Goal: Information Seeking & Learning: Learn about a topic

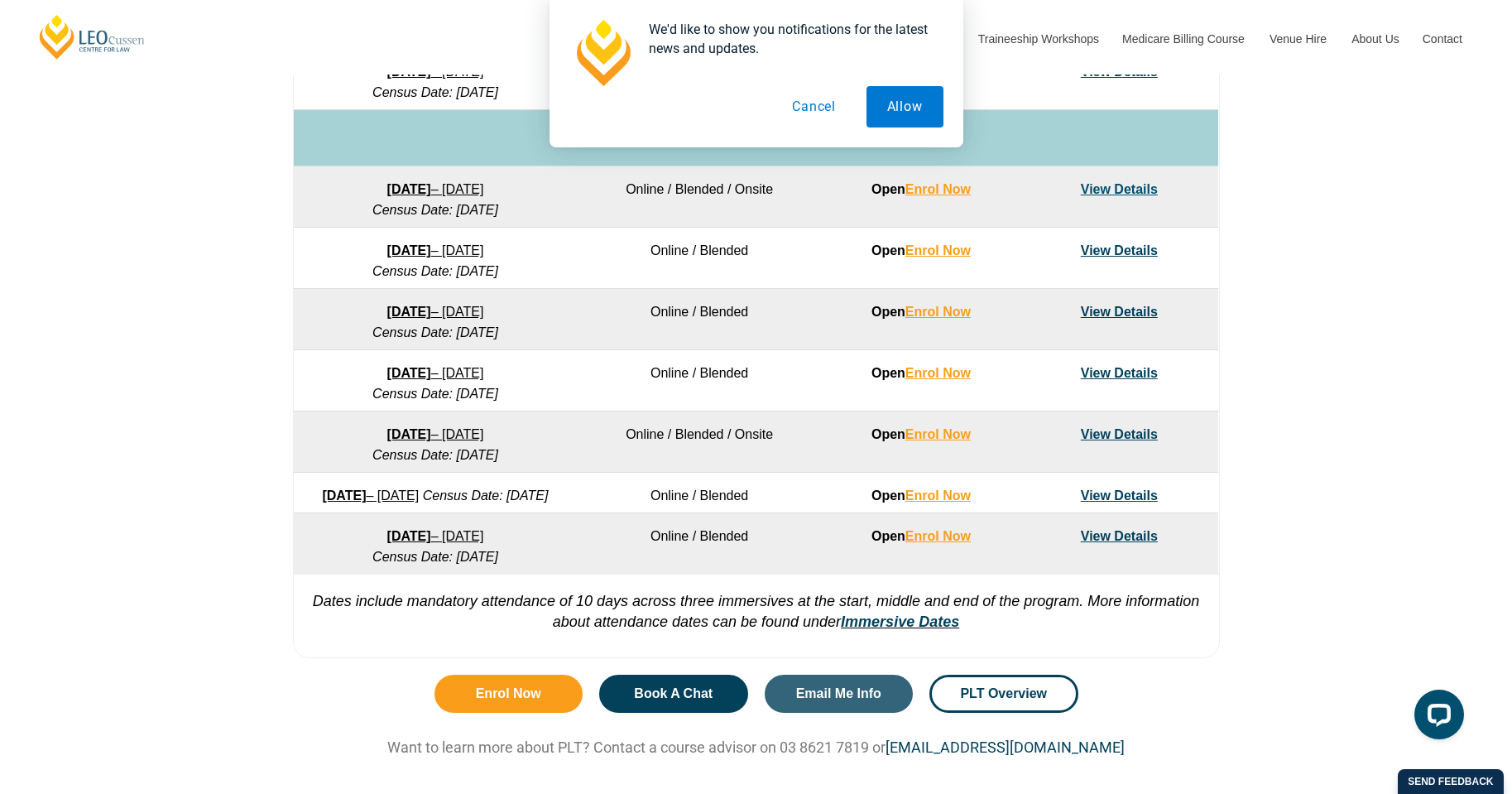
scroll to position [1077, 0]
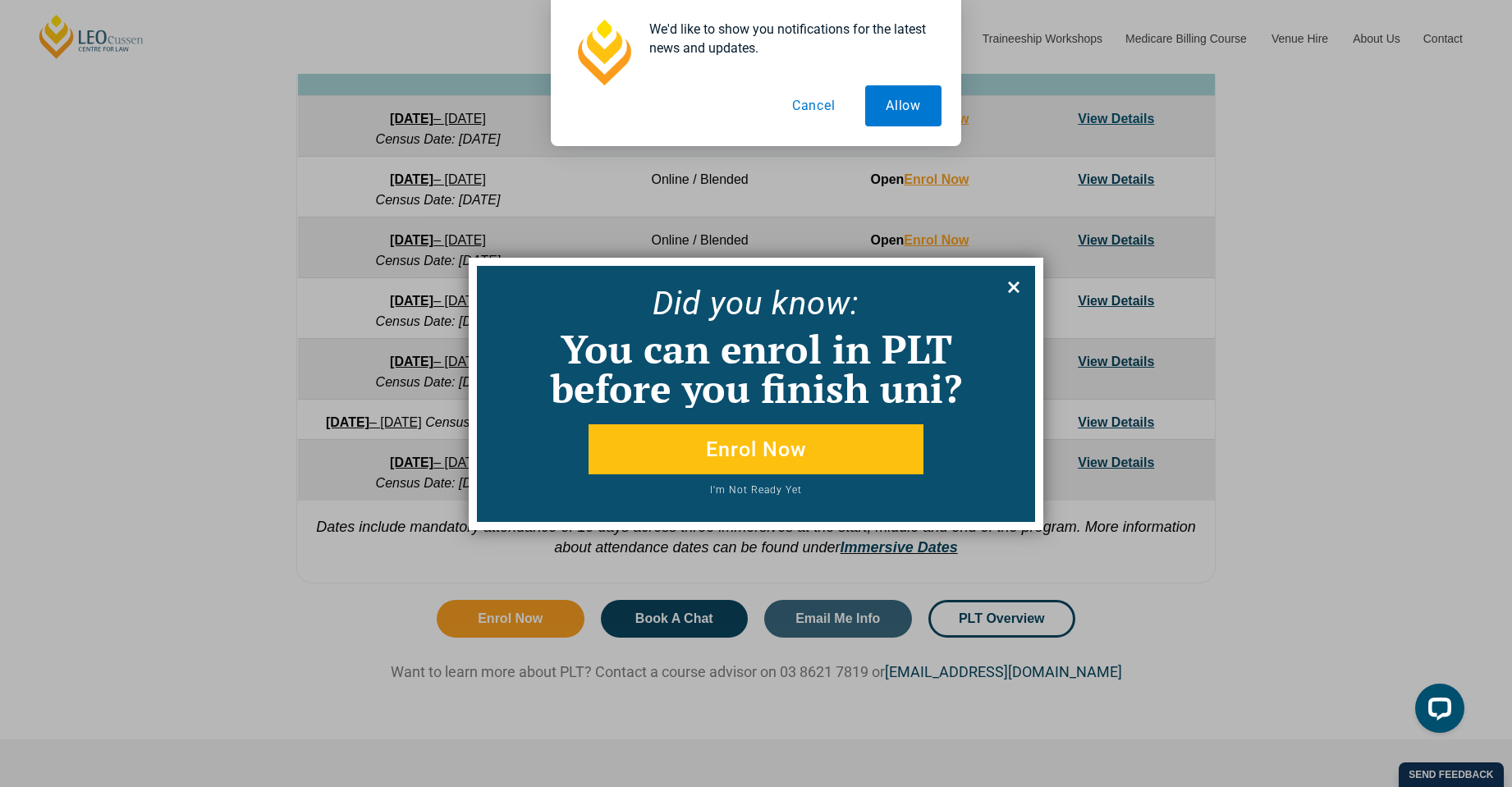
click at [1013, 286] on icon at bounding box center [1013, 287] width 11 height 11
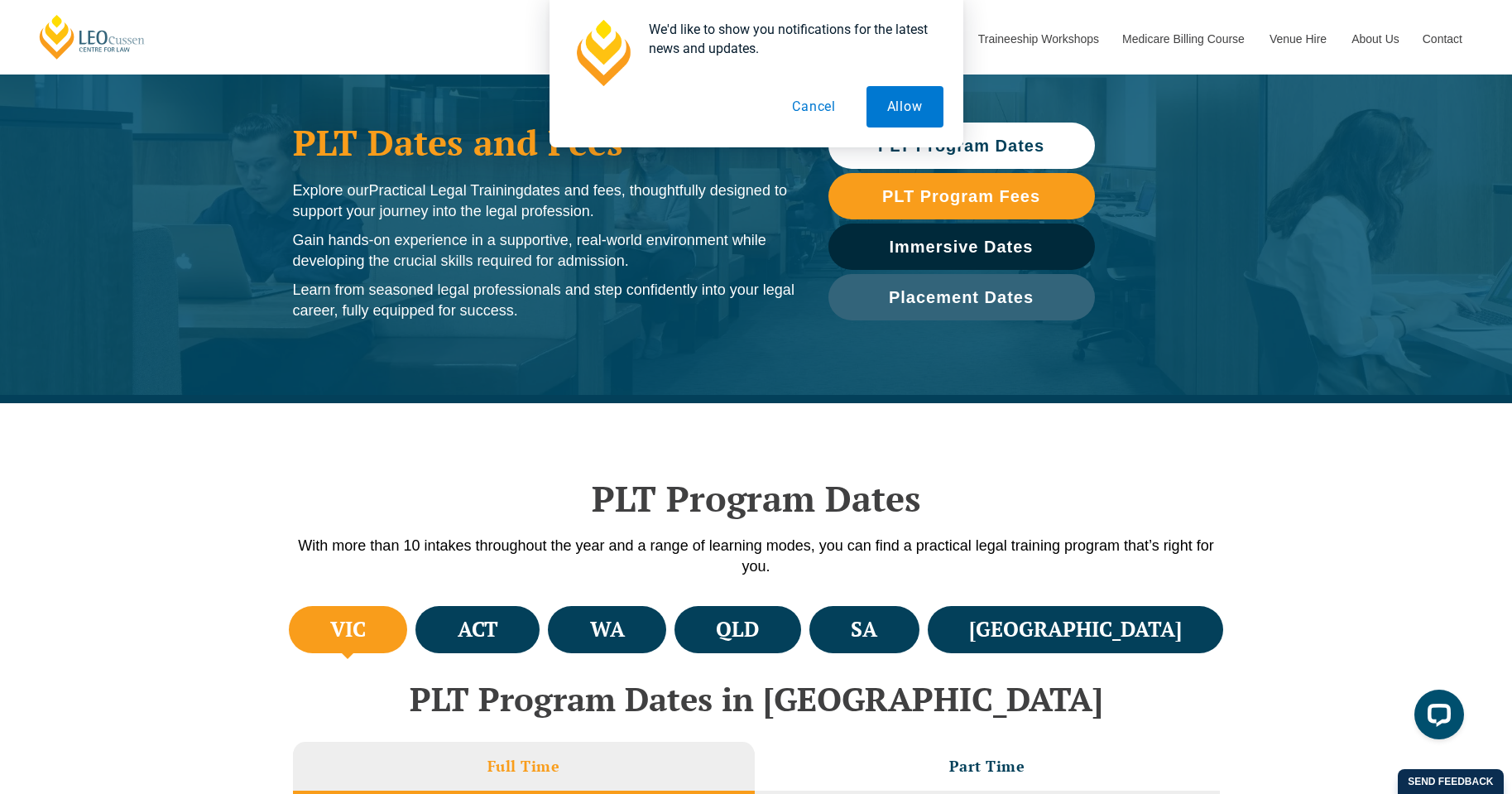
scroll to position [0, 0]
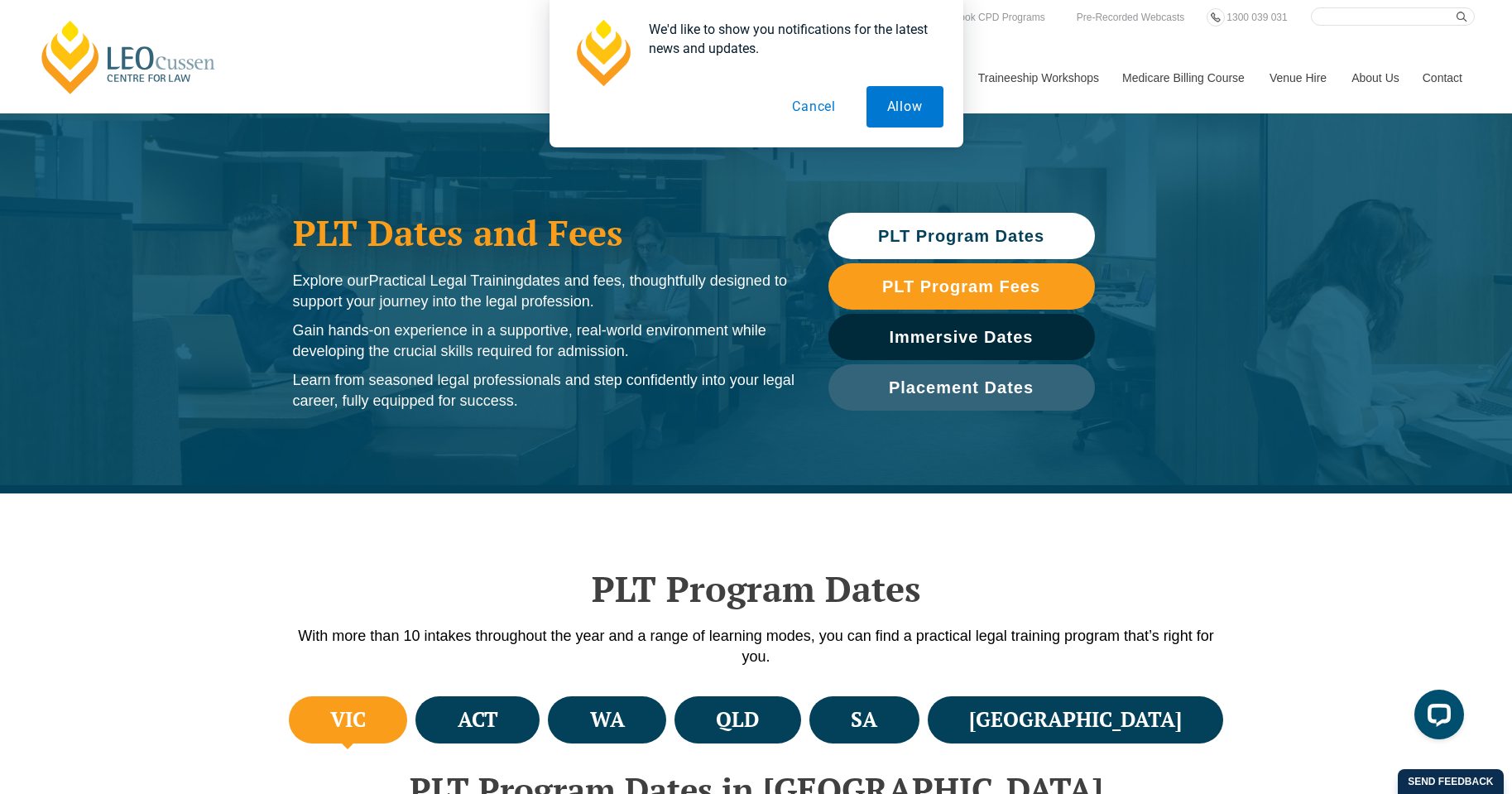
click at [814, 106] on button "Cancel" at bounding box center [814, 106] width 85 height 41
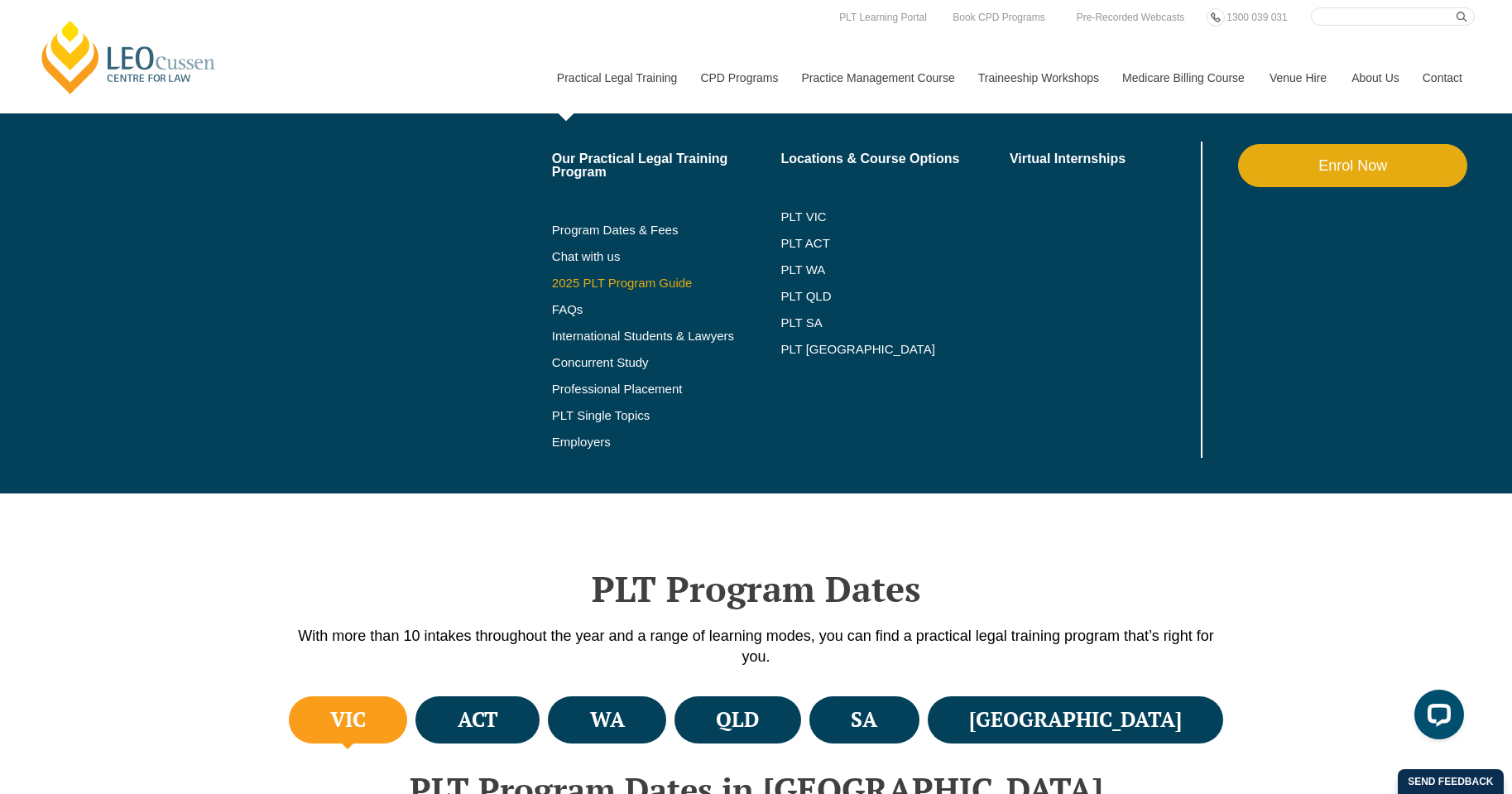
click at [650, 284] on link "2025 PLT Program Guide" at bounding box center [646, 283] width 188 height 13
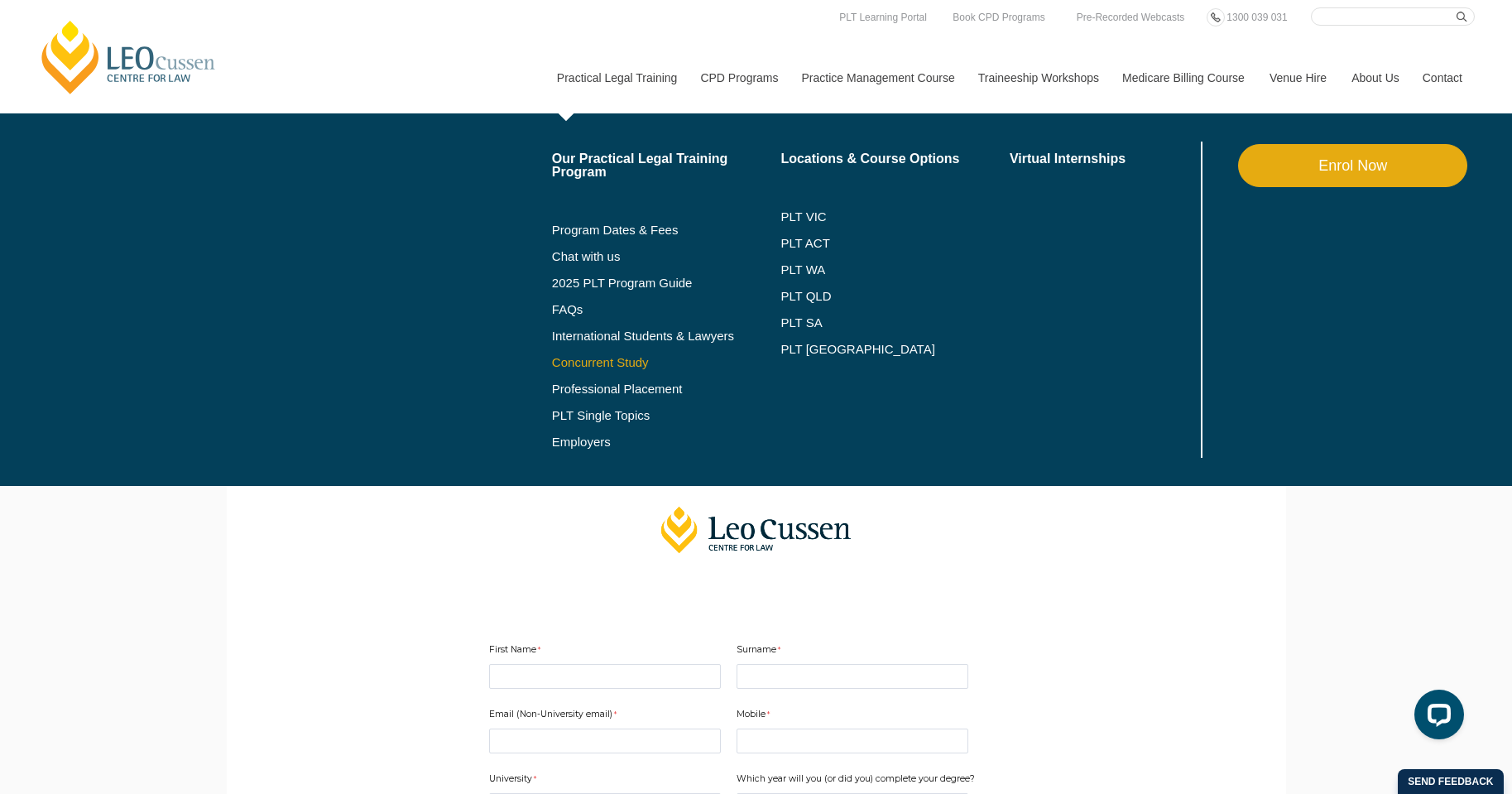
click at [629, 364] on link "Concurrent Study" at bounding box center [667, 362] width 229 height 13
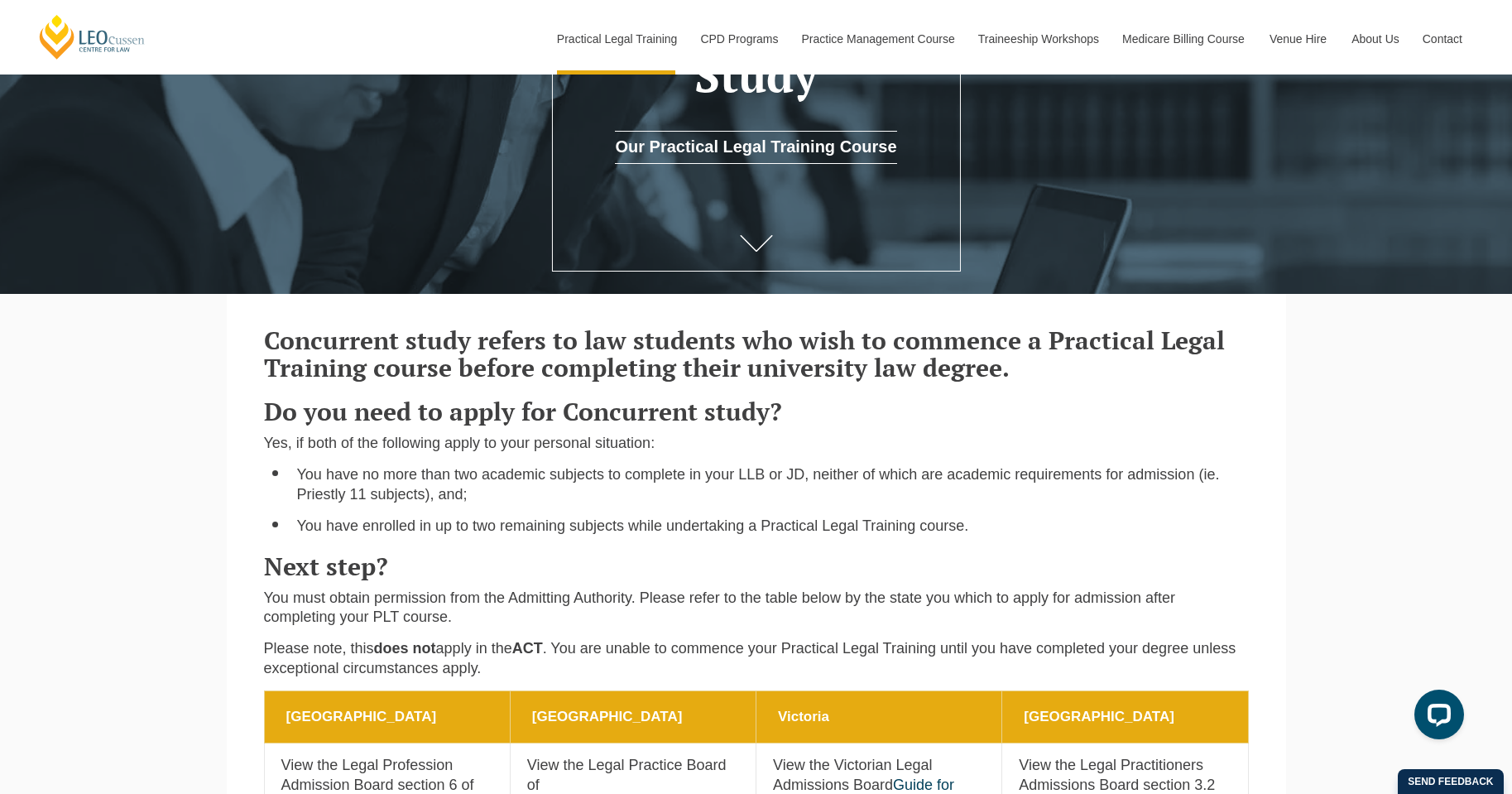
scroll to position [414, 0]
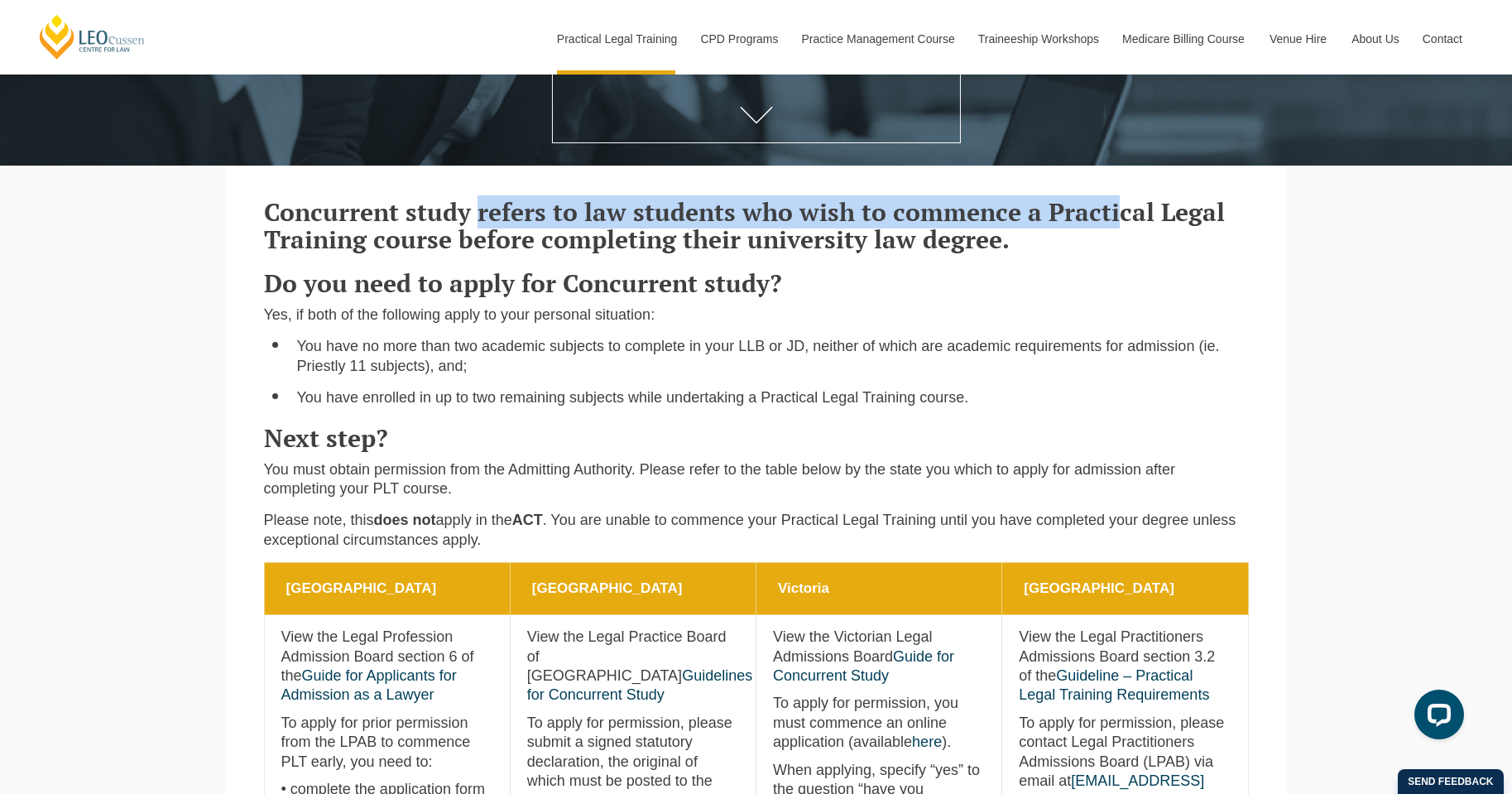
drag, startPoint x: 480, startPoint y: 212, endPoint x: 1122, endPoint y: 219, distance: 642.0
click at [1122, 219] on strong "Concurrent study refers to law students who wish to commence a Practical Legal …" at bounding box center [745, 225] width 961 height 60
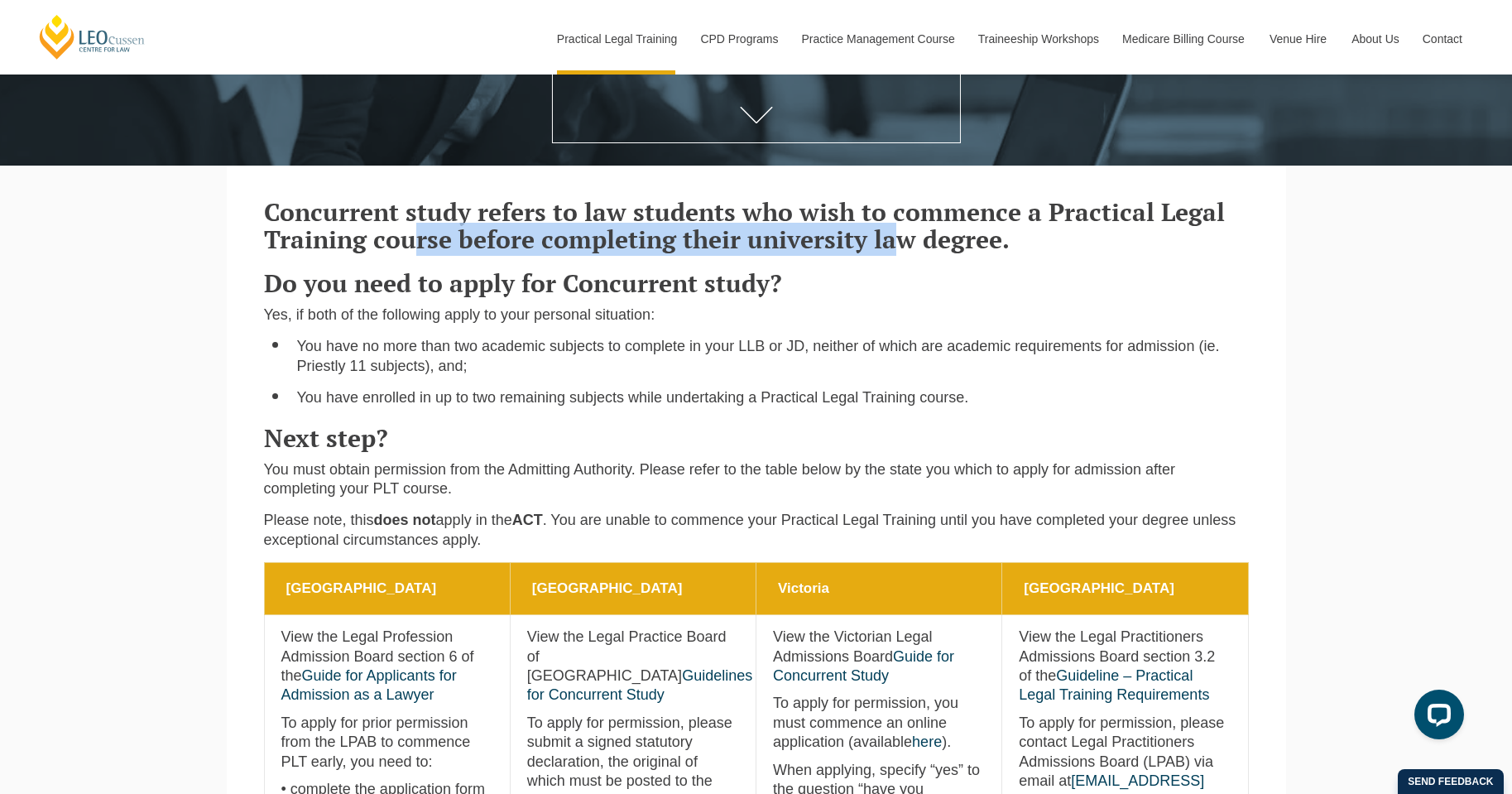
drag, startPoint x: 887, startPoint y: 254, endPoint x: 397, endPoint y: 241, distance: 490.2
click at [405, 241] on strong "Concurrent study refers to law students who wish to commence a Practical Legal …" at bounding box center [745, 225] width 961 height 60
click at [397, 241] on strong "Concurrent study refers to law students who wish to commence a Practical Legal …" at bounding box center [745, 225] width 961 height 60
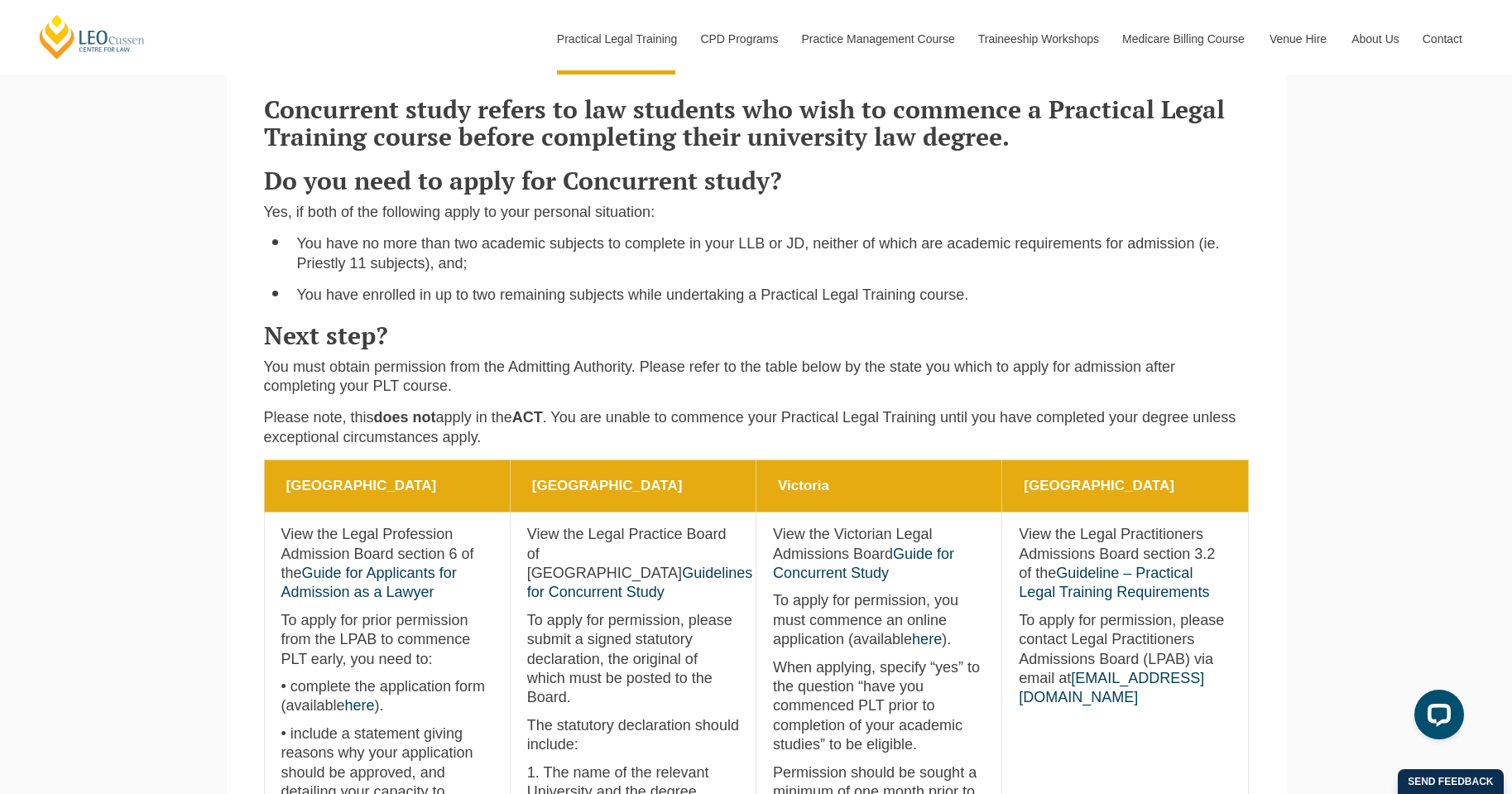
scroll to position [745, 0]
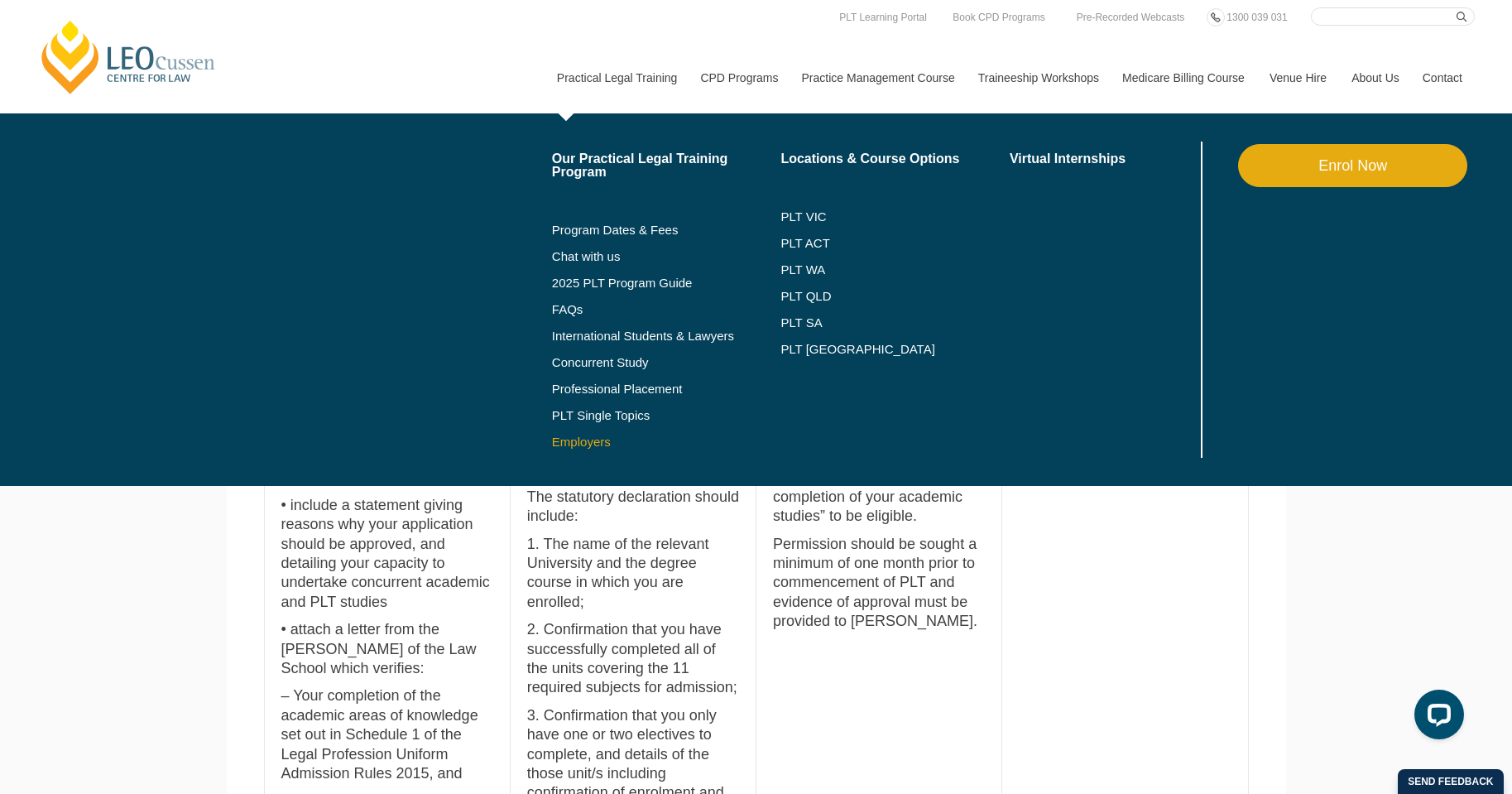
click at [575, 441] on link "Employers" at bounding box center [667, 442] width 229 height 13
